Goal: Task Accomplishment & Management: Manage account settings

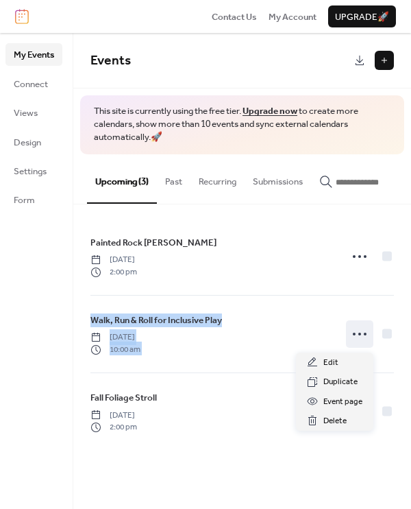
drag, startPoint x: 367, startPoint y: 337, endPoint x: 361, endPoint y: 221, distance: 116.7
click at [361, 221] on div "Painted Rock [PERSON_NAME] [DATE] 2:00 pm Walk, Run & Roll for Inclusive Play […" at bounding box center [242, 333] width 338 height 259
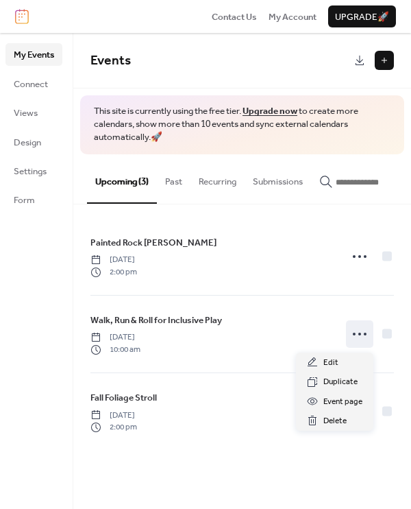
click at [46, 339] on div "My Events Connect Views Design Settings Form" at bounding box center [36, 271] width 73 height 476
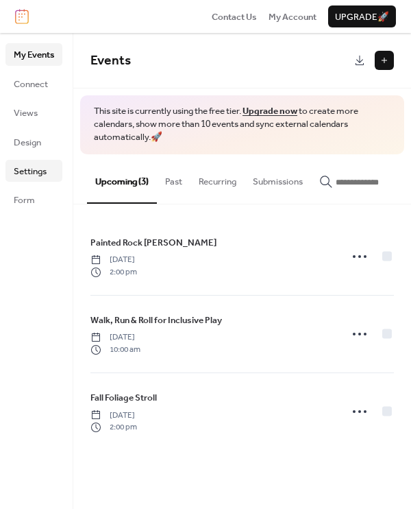
click at [21, 165] on span "Settings" at bounding box center [30, 172] width 33 height 14
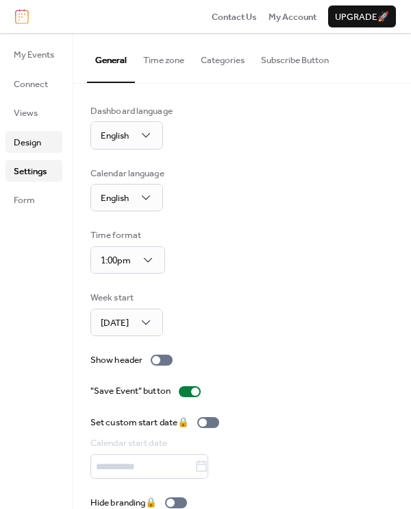
click at [36, 136] on span "Design" at bounding box center [27, 143] width 27 height 14
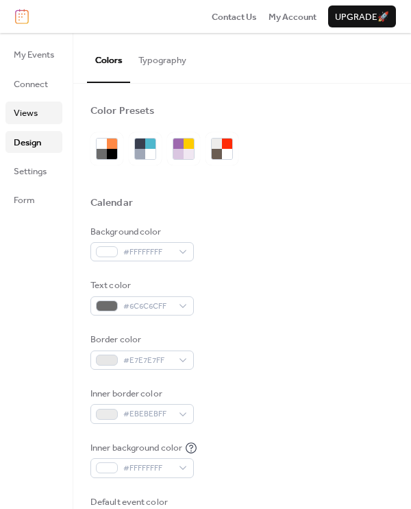
click at [32, 114] on span "Views" at bounding box center [26, 113] width 24 height 14
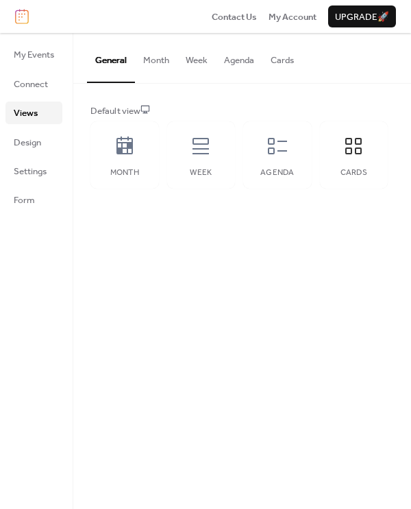
click at [295, 60] on button "Cards" at bounding box center [283, 57] width 40 height 48
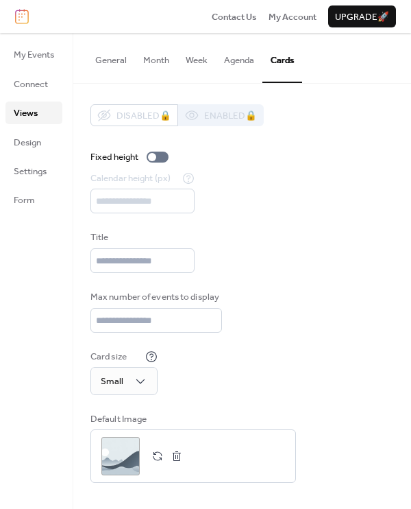
click at [300, 294] on div "Disabled 🔒 Enabled 🔒 Fixed height Calendar height (px) *** Title Max number of …" at bounding box center [242, 293] width 304 height 378
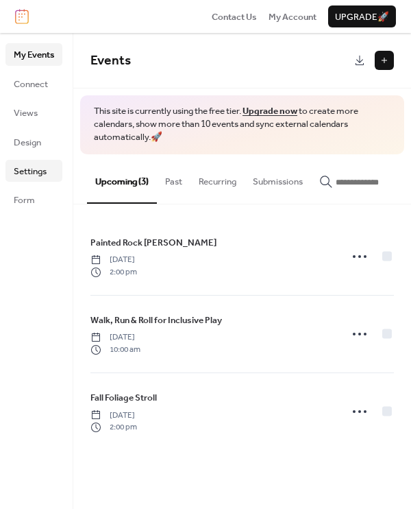
click at [32, 172] on span "Settings" at bounding box center [30, 172] width 33 height 14
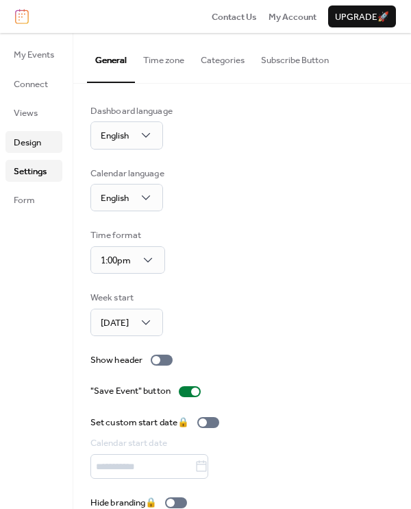
click at [36, 136] on span "Design" at bounding box center [27, 143] width 27 height 14
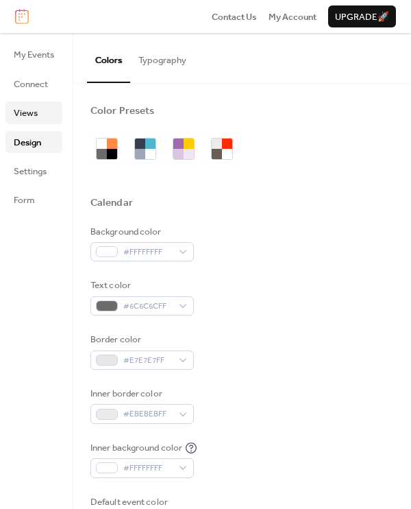
click at [40, 111] on link "Views" at bounding box center [33, 112] width 57 height 22
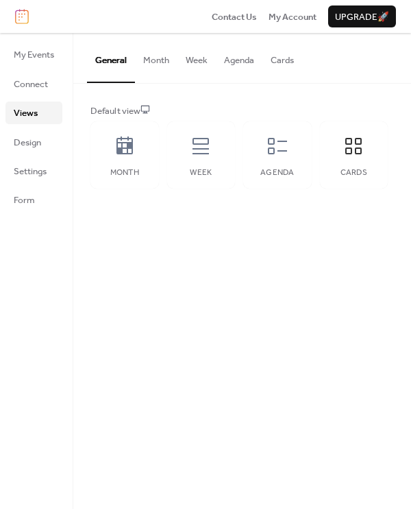
click at [282, 59] on button "Cards" at bounding box center [283, 57] width 40 height 48
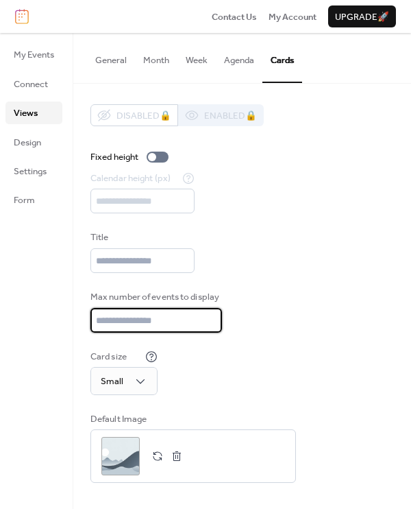
drag, startPoint x: 165, startPoint y: 326, endPoint x: 5, endPoint y: 313, distance: 161.0
click at [5, 313] on div "My Events Connect Views Design Settings Form Views General Month Week Agenda Ca…" at bounding box center [205, 271] width 411 height 476
click at [322, 296] on div "Max number of events to display *" at bounding box center [242, 311] width 304 height 43
click at [213, 324] on input "*" at bounding box center [156, 320] width 132 height 25
type input "*"
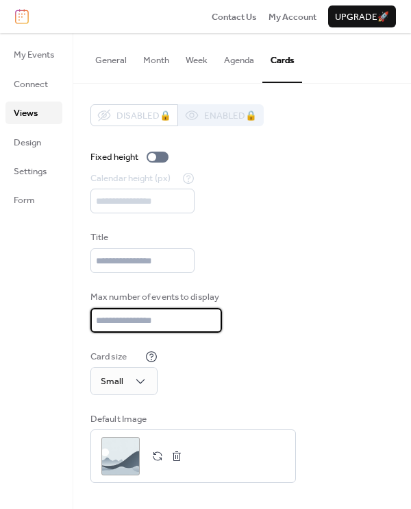
click at [213, 324] on input "*" at bounding box center [156, 320] width 132 height 25
click at [275, 321] on div "Max number of events to display *" at bounding box center [242, 311] width 304 height 43
